Goal: Task Accomplishment & Management: Use online tool/utility

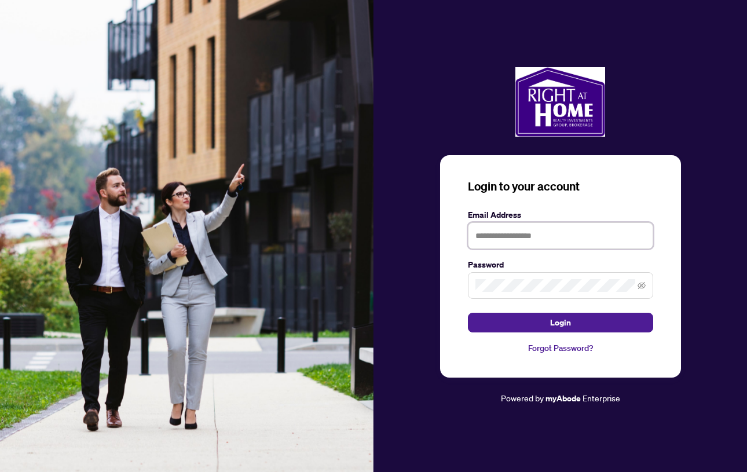
type input "**********"
click at [560, 322] on button "Login" at bounding box center [560, 323] width 185 height 20
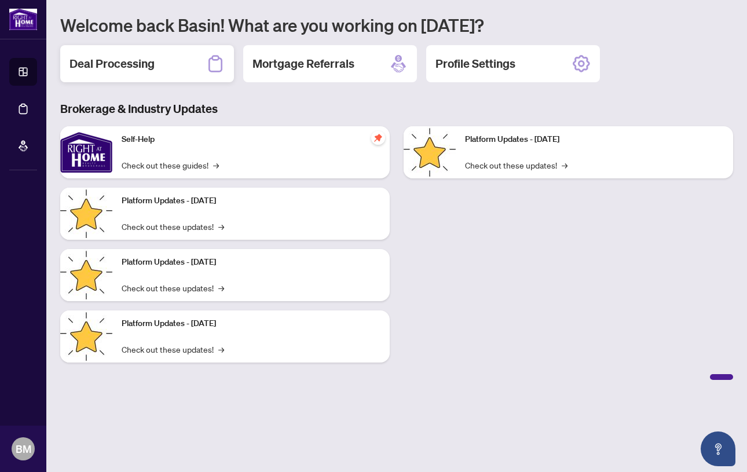
click at [126, 64] on h2 "Deal Processing" at bounding box center [112, 64] width 85 height 16
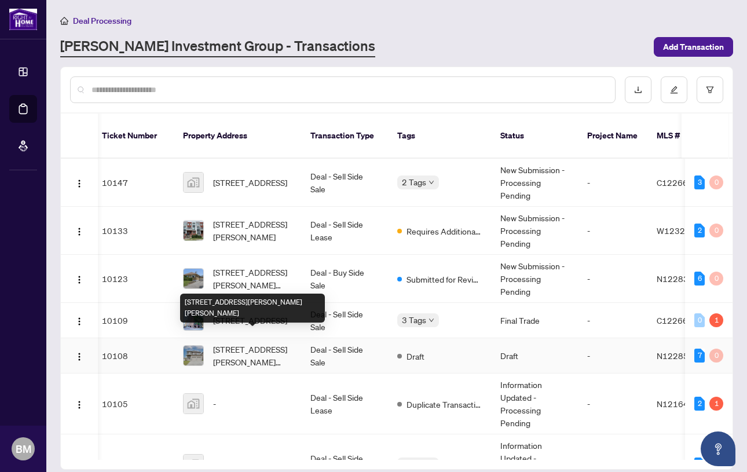
click at [237, 343] on span "[STREET_ADDRESS][PERSON_NAME][PERSON_NAME]" at bounding box center [252, 355] width 79 height 25
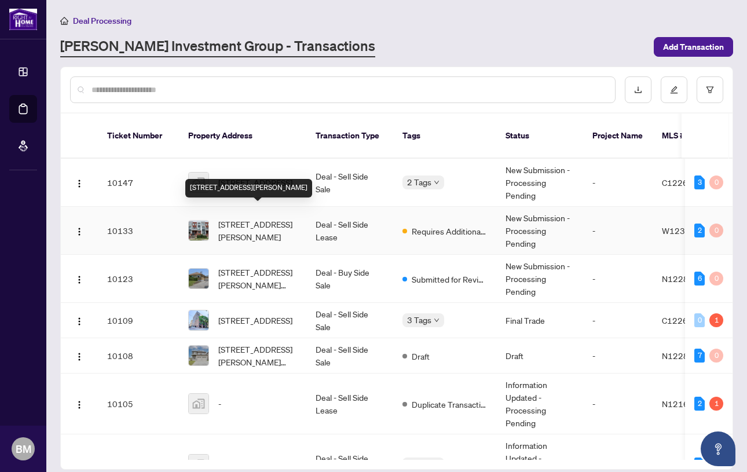
click at [248, 218] on span "[STREET_ADDRESS][PERSON_NAME]" at bounding box center [257, 230] width 79 height 25
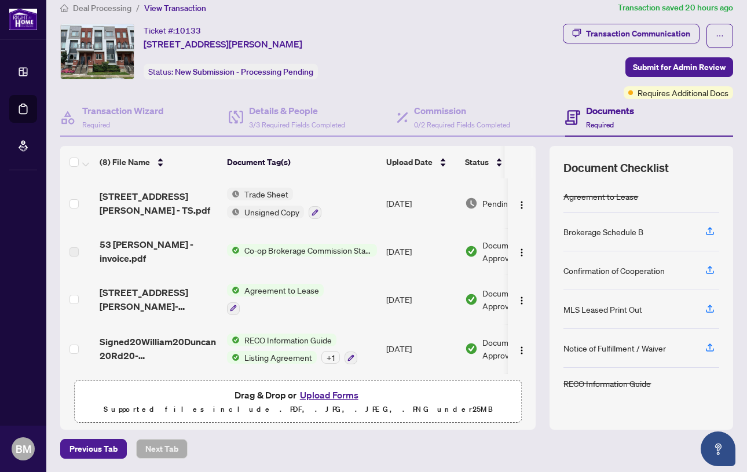
click at [271, 191] on span "Trade Sheet" at bounding box center [266, 194] width 53 height 13
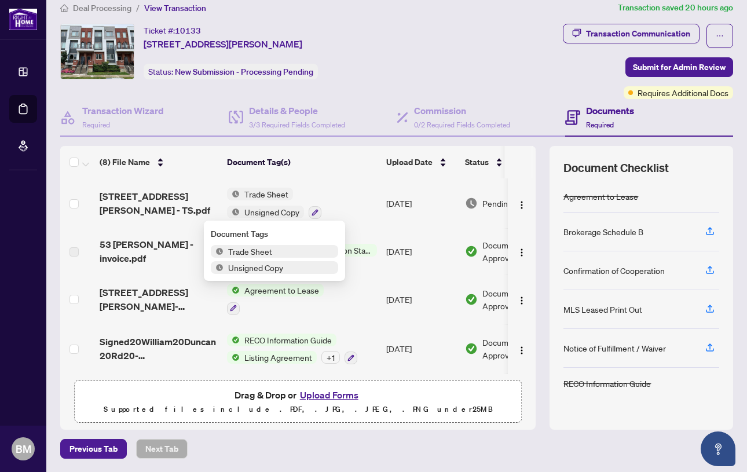
click at [262, 268] on span "Unsigned Copy" at bounding box center [256, 267] width 64 height 13
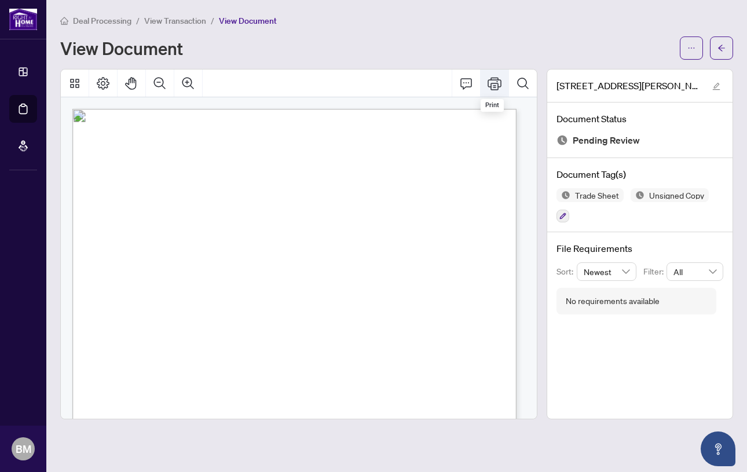
click at [494, 81] on icon "Print" at bounding box center [495, 83] width 14 height 14
